Goal: Transaction & Acquisition: Purchase product/service

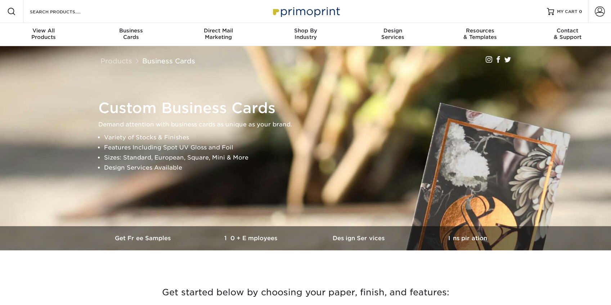
click at [13, 12] on span at bounding box center [11, 11] width 9 height 9
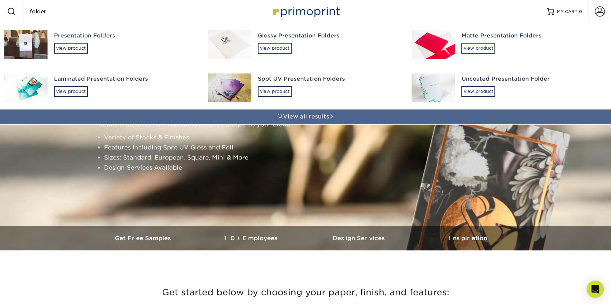
type input "folder"
click at [71, 48] on div "view product" at bounding box center [71, 48] width 34 height 11
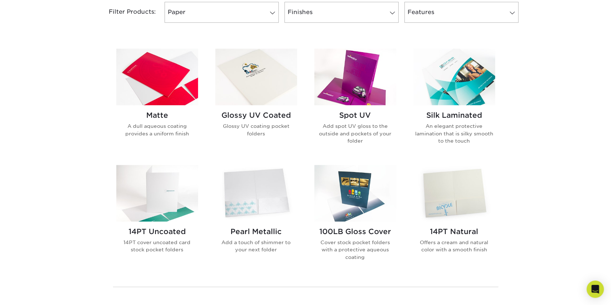
scroll to position [288, 0]
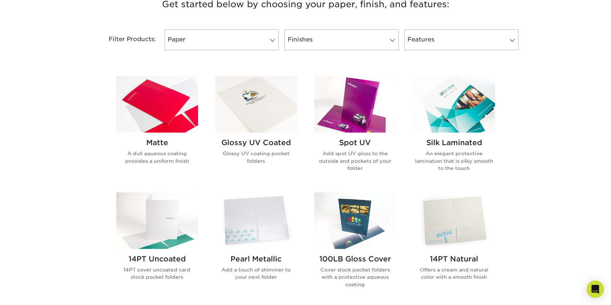
click at [268, 143] on h2 "Glossy UV Coated" at bounding box center [256, 142] width 82 height 9
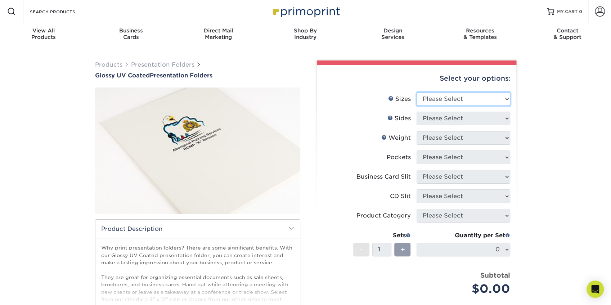
click at [458, 97] on select "Please Select 5.25" x 10.5" 6" x 9" 9" x 12" 9" x 14.5"" at bounding box center [464, 99] width 94 height 14
select select "9.00x12.00"
click at [417, 92] on select "Please Select 5.25" x 10.5" 6" x 9" 9" x 12" 9" x 14.5"" at bounding box center [464, 99] width 94 height 14
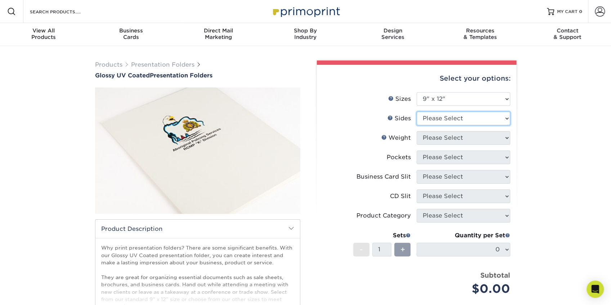
click at [451, 118] on select "Please Select Print Both Sides Print Front Only" at bounding box center [464, 119] width 94 height 14
select select "32d3c223-f82c-492b-b915-ba065a00862f"
click at [417, 112] on select "Please Select Print Both Sides Print Front Only" at bounding box center [464, 119] width 94 height 14
click at [449, 138] on select "Please Select 14PT 16PT" at bounding box center [464, 138] width 94 height 14
select select "14PT"
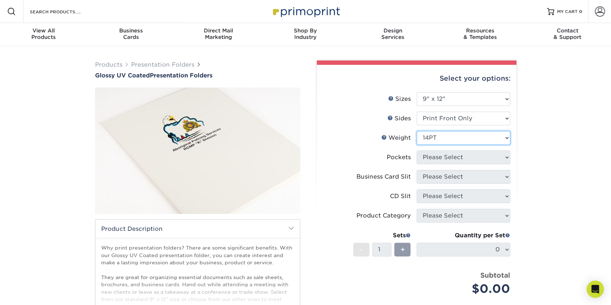
click at [417, 131] on select "Please Select 14PT 16PT" at bounding box center [464, 138] width 94 height 14
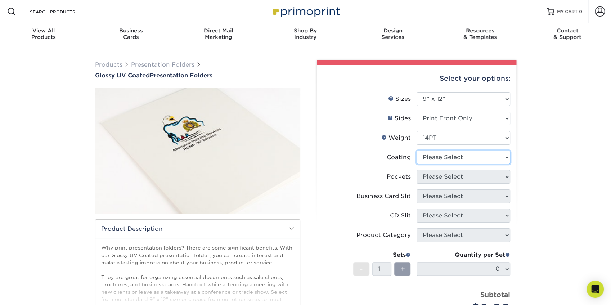
click at [449, 157] on select at bounding box center [464, 158] width 94 height 14
select select "ae367451-b2b8-45df-a344-0f05b6a12993"
click at [417, 151] on select at bounding box center [464, 158] width 94 height 14
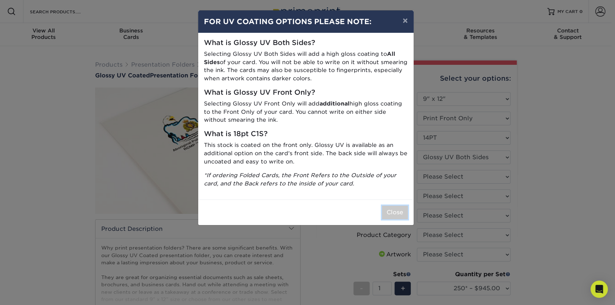
click at [396, 211] on button "Close" at bounding box center [395, 213] width 26 height 14
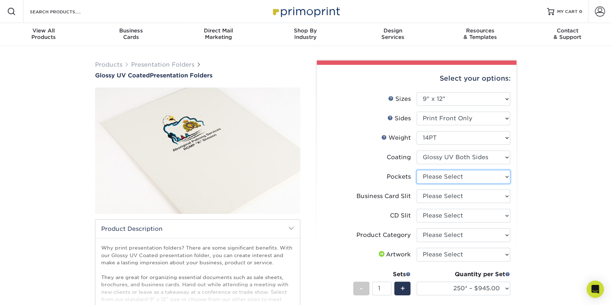
click at [454, 178] on select "Please Select 1 Pocket on the Left (Front) Side 1 Pocket on the Right (Back) Si…" at bounding box center [464, 177] width 94 height 14
select select "e8427203-e3c7-4640-a4e8-bae00c228d98"
click at [417, 170] on select "Please Select 1 Pocket on the Left (Front) Side 1 Pocket on the Right (Back) Si…" at bounding box center [464, 177] width 94 height 14
click at [452, 193] on select "Please Select No Business Card Slits On Both Pockets - Horizontal On Both Pocke…" at bounding box center [464, 197] width 94 height 14
select select "8e249328-dfb3-4e9a-9503-f178185f32c5"
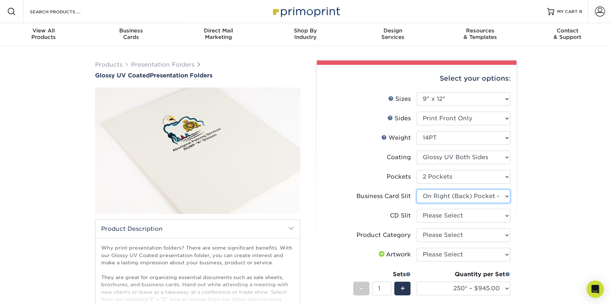
click at [417, 190] on select "Please Select No Business Card Slits On Both Pockets - Horizontal On Both Pocke…" at bounding box center [464, 197] width 94 height 14
click at [448, 216] on select "Please Select No CD Slit On the Left (Front) Pocket On the Right (Back) Pocket" at bounding box center [464, 216] width 94 height 14
select select "a092264a-7428-4d8e-b024-417dbebc6e25"
click at [417, 209] on select "Please Select No CD Slit On the Left (Front) Pocket On the Right (Back) Pocket" at bounding box center [464, 216] width 94 height 14
click at [448, 235] on select "Please Select Presentation Folders" at bounding box center [464, 235] width 94 height 14
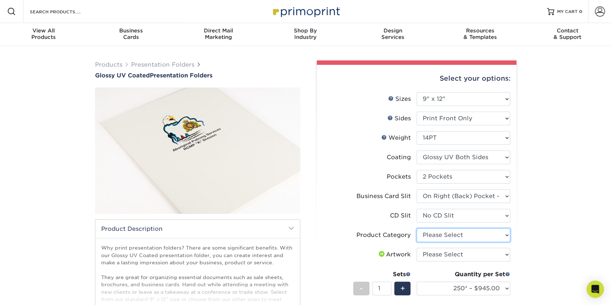
select select "57f7a581-ec4a-49d7-930d-eb044a1d12ac"
click at [417, 228] on select "Please Select Presentation Folders" at bounding box center [464, 235] width 94 height 14
click at [451, 255] on select "Please Select I will upload files I need a design - $75" at bounding box center [464, 255] width 94 height 14
select select "upload"
click at [417, 248] on select "Please Select I will upload files I need a design - $75" at bounding box center [464, 255] width 94 height 14
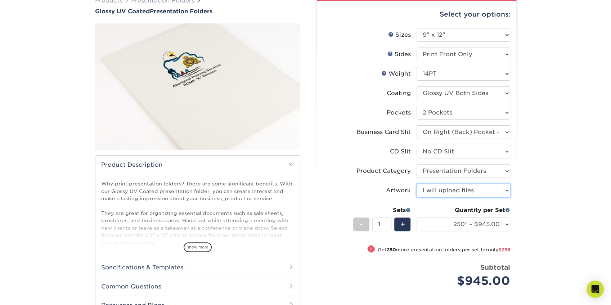
scroll to position [96, 0]
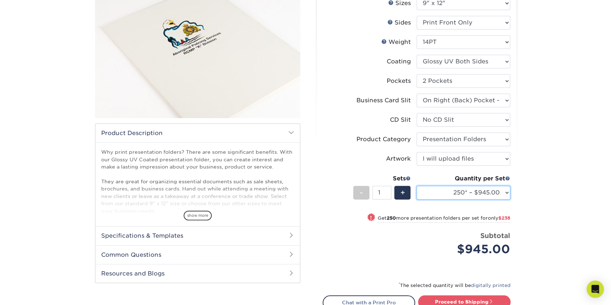
click at [506, 194] on select "250* – $945.00 500 – $1183.00 1000 – $1409.00 2500 – $2479.00 5000 – $4099.00 1…" at bounding box center [464, 193] width 94 height 14
select select "2500 – $2479.00"
click at [417, 186] on select "250* – $945.00 500 – $1183.00 1000 – $1409.00 2500 – $2479.00 5000 – $4099.00 1…" at bounding box center [464, 193] width 94 height 14
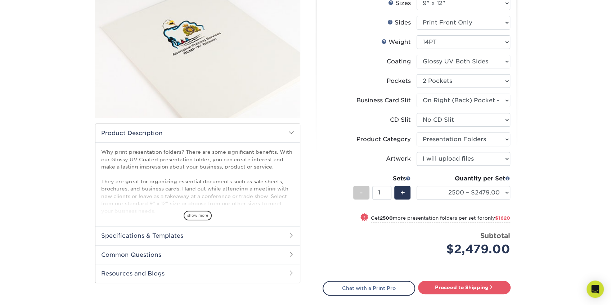
click at [453, 288] on link "Proceed to Shipping" at bounding box center [464, 287] width 93 height 13
type input "Set 1"
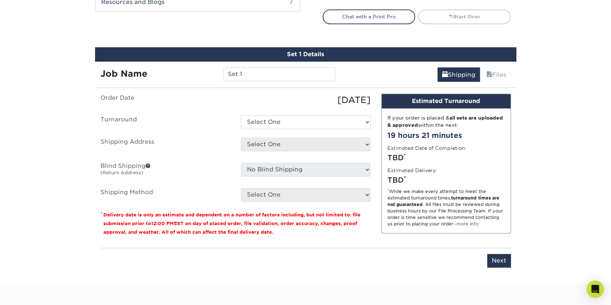
scroll to position [396, 0]
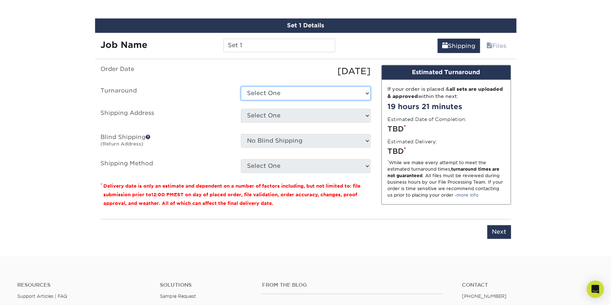
click at [299, 90] on select "Select One 2-4 Business Days 2 Day" at bounding box center [306, 93] width 130 height 14
select select "7f7699d6-1df7-47f4-b8db-1ad8a6f0156b"
click at [241, 86] on select "Select One 2-4 Business Days 2 Day" at bounding box center [306, 93] width 130 height 14
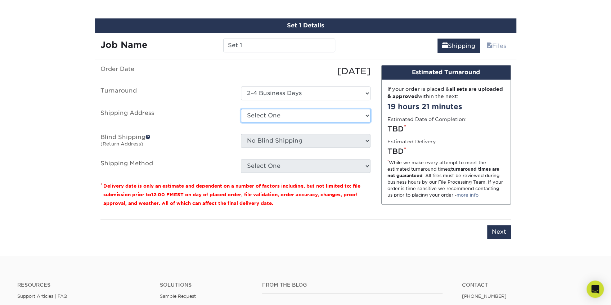
click at [300, 117] on select "Select One MVP Sports Clubs + Add New Address - Login" at bounding box center [306, 116] width 130 height 14
select select "286405"
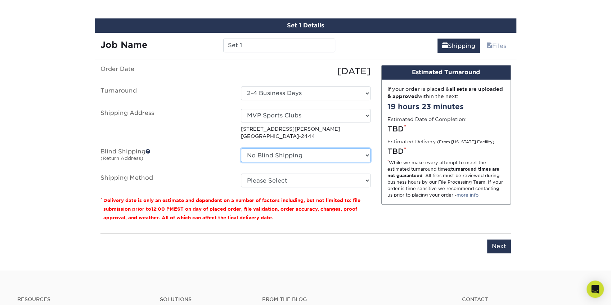
click at [325, 149] on select "No Blind Shipping MVP Sports Clubs + Add New Address" at bounding box center [306, 155] width 130 height 14
select select "286405"
click at [241, 148] on select "No Blind Shipping MVP Sports Clubs + Add New Address" at bounding box center [306, 155] width 130 height 14
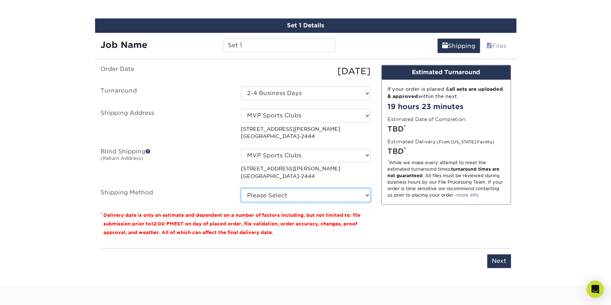
click at [295, 194] on select "Please Select Ground Shipping (+$187.36) 3 Day Shipping Service (+$260.85) 2 Da…" at bounding box center [306, 195] width 130 height 14
select select "03"
click at [241, 188] on select "Please Select Ground Shipping (+$187.36) 3 Day Shipping Service (+$260.85) 2 Da…" at bounding box center [306, 195] width 130 height 14
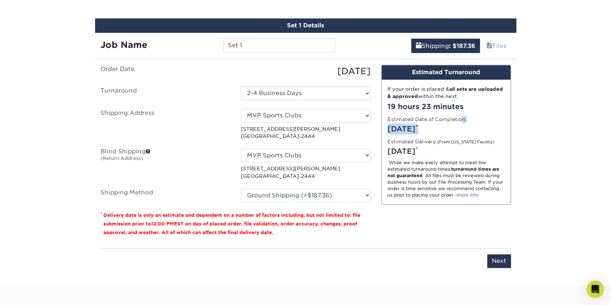
drag, startPoint x: 431, startPoint y: 116, endPoint x: 466, endPoint y: 125, distance: 35.3
click at [466, 125] on div "If your order is placed & all sets are uploaded & approved within the next: 19 …" at bounding box center [446, 142] width 129 height 125
click at [469, 151] on div "Friday, Oct 3rd *" at bounding box center [446, 151] width 117 height 11
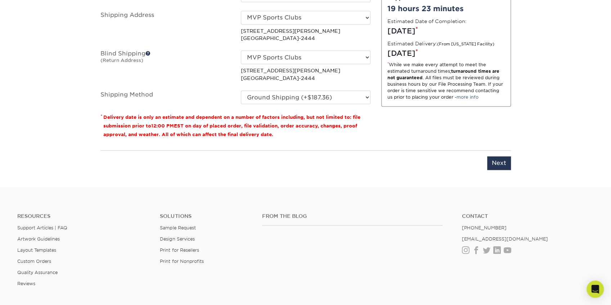
scroll to position [516, 0]
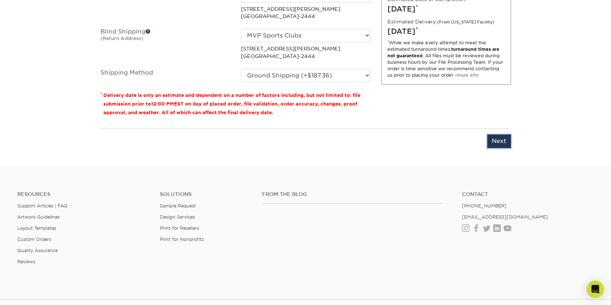
click at [496, 139] on input "Next" at bounding box center [499, 141] width 24 height 14
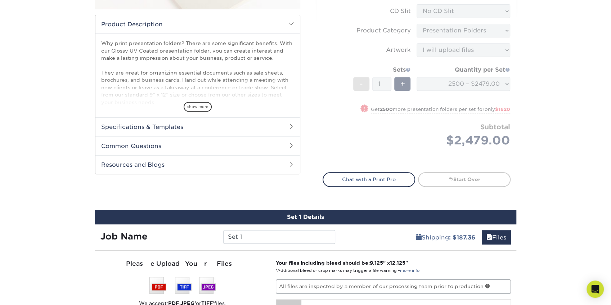
scroll to position [204, 0]
